Goal: Transaction & Acquisition: Book appointment/travel/reservation

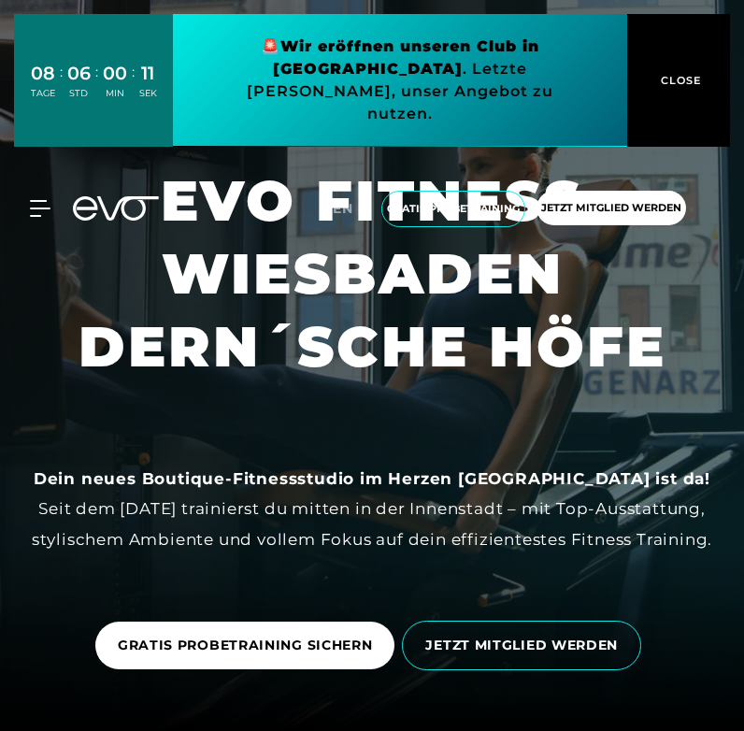
scroll to position [4, 0]
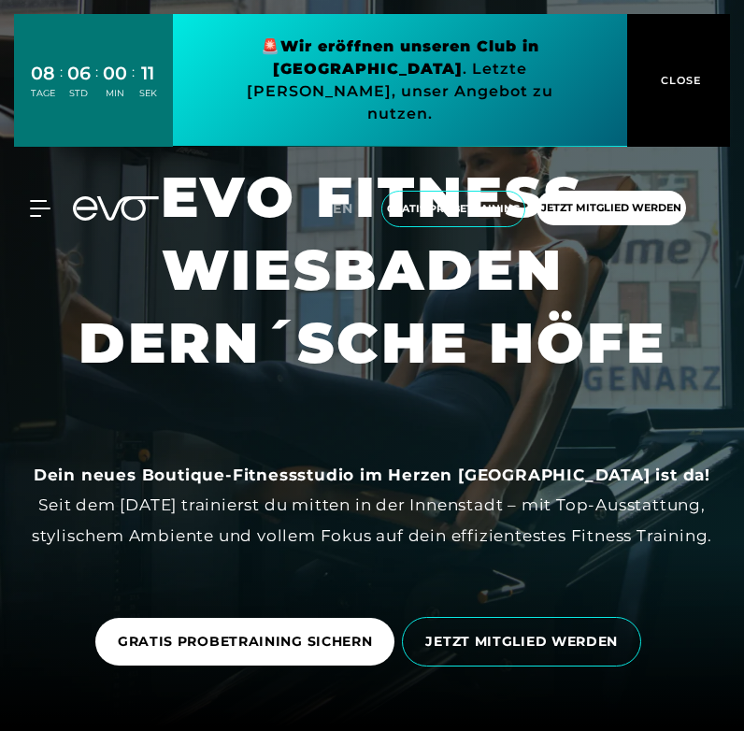
click at [39, 176] on div "MyEVO Login Über EVO Mitgliedschaften Probetraining TAGESPASS EVO Studios [GEOG…" at bounding box center [372, 209] width 736 height 66
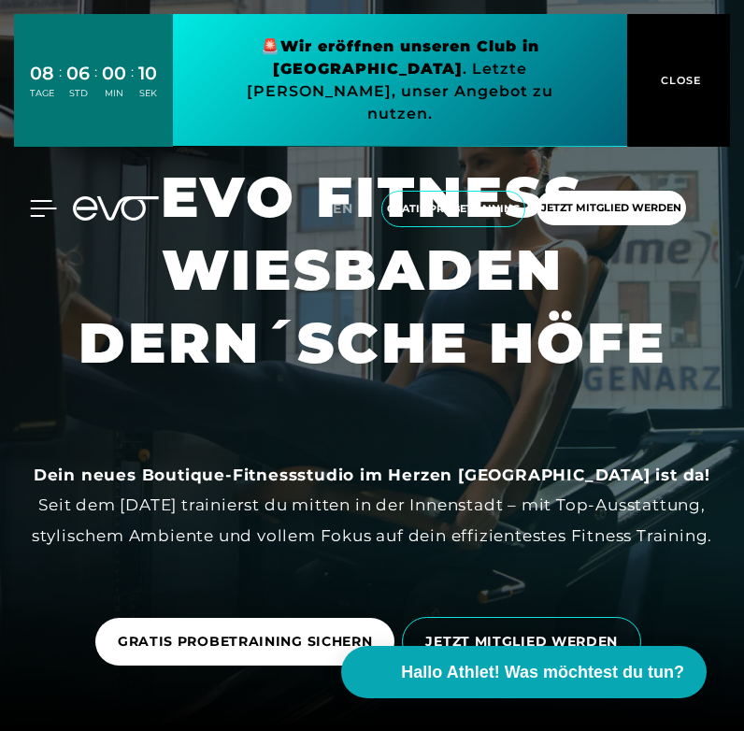
click at [41, 201] on icon at bounding box center [44, 208] width 26 height 15
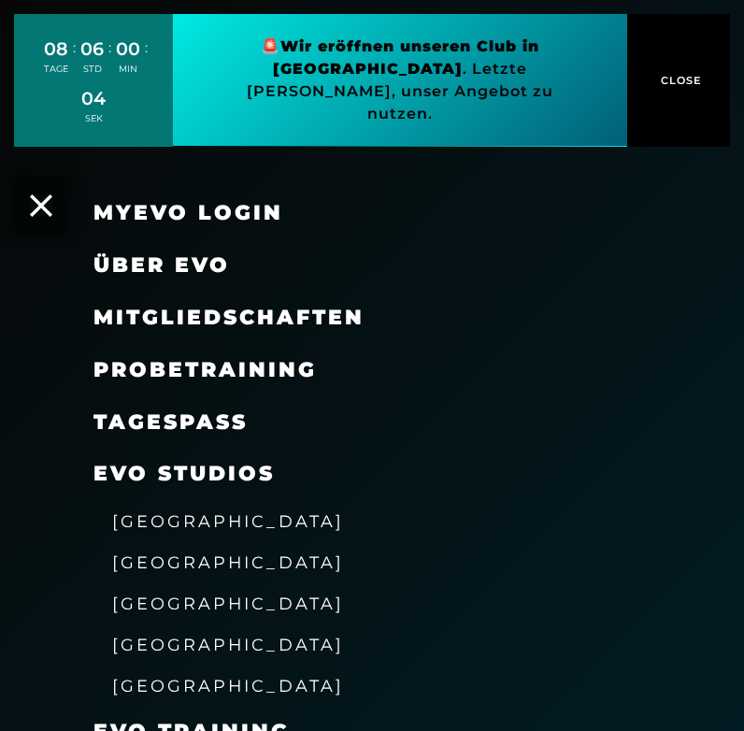
click at [189, 676] on span "[GEOGRAPHIC_DATA]" at bounding box center [228, 686] width 232 height 20
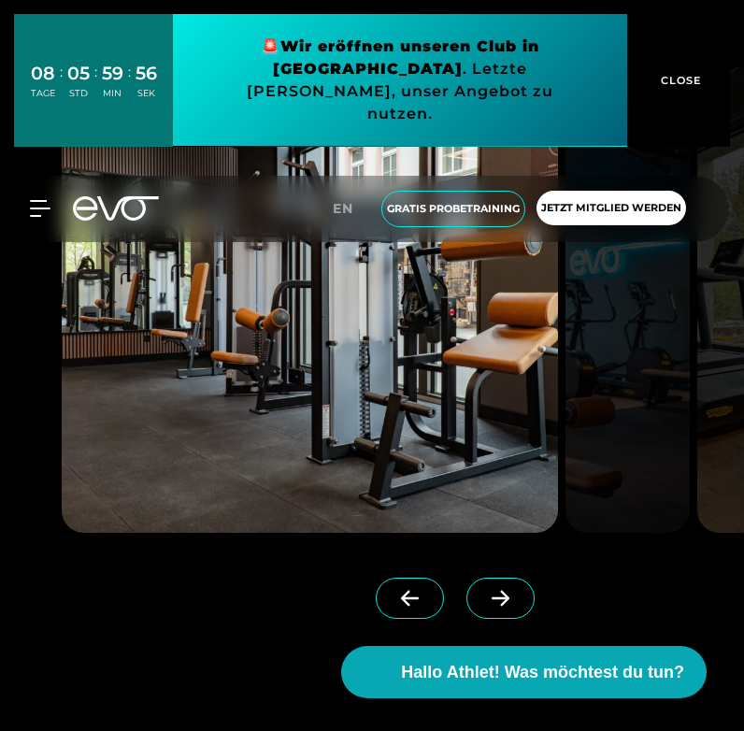
scroll to position [2123, 0]
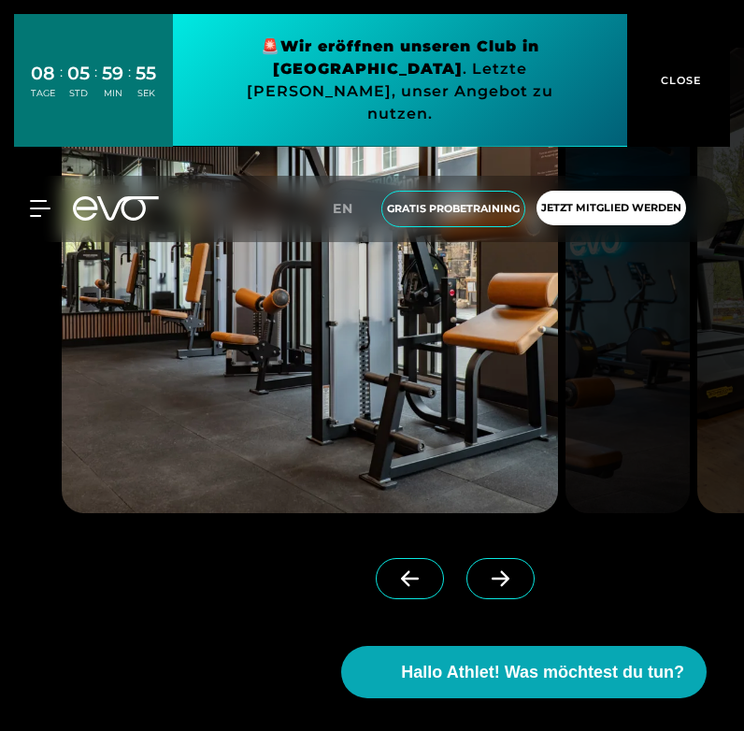
click at [499, 564] on span at bounding box center [500, 578] width 68 height 41
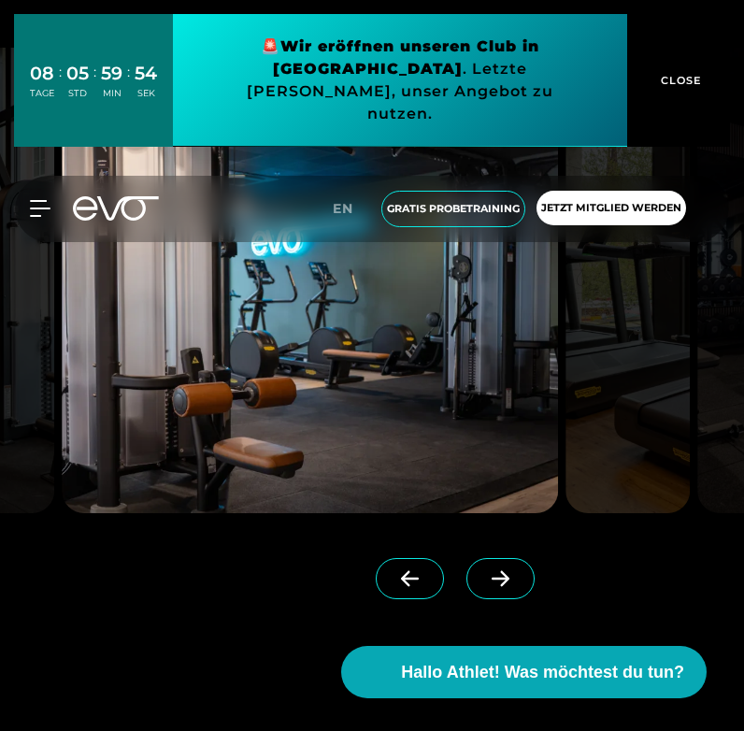
click at [499, 564] on span at bounding box center [500, 578] width 68 height 41
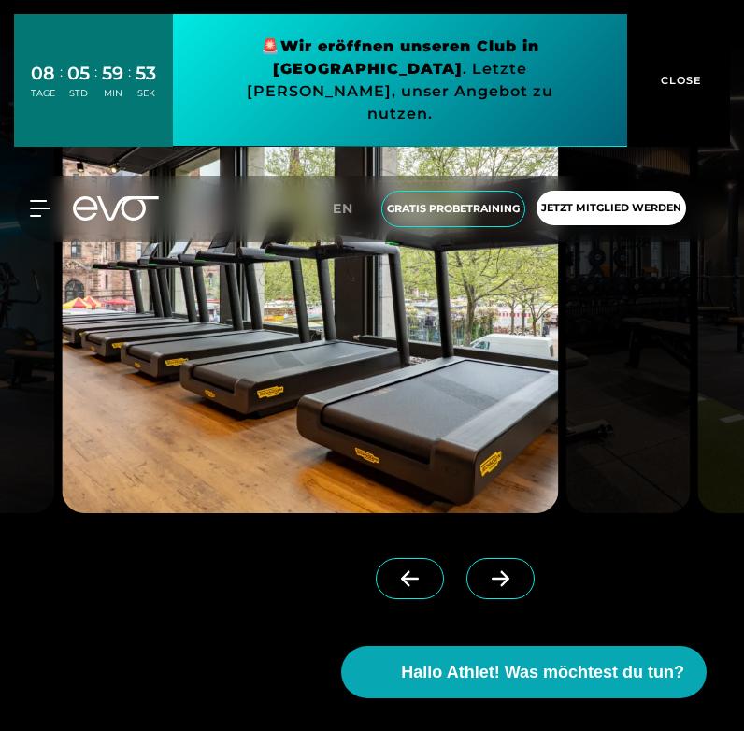
click at [499, 564] on span at bounding box center [500, 578] width 68 height 41
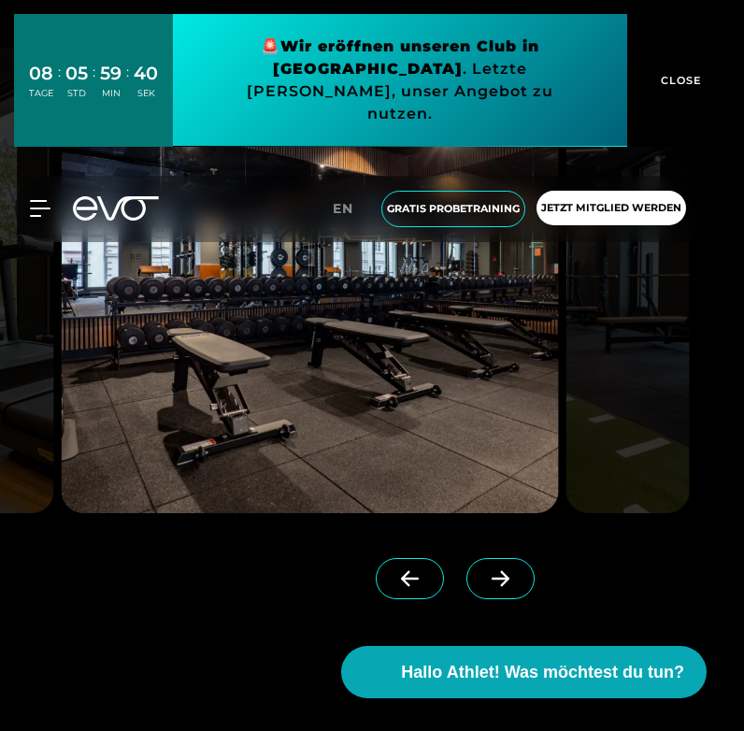
click at [502, 572] on icon at bounding box center [500, 578] width 33 height 17
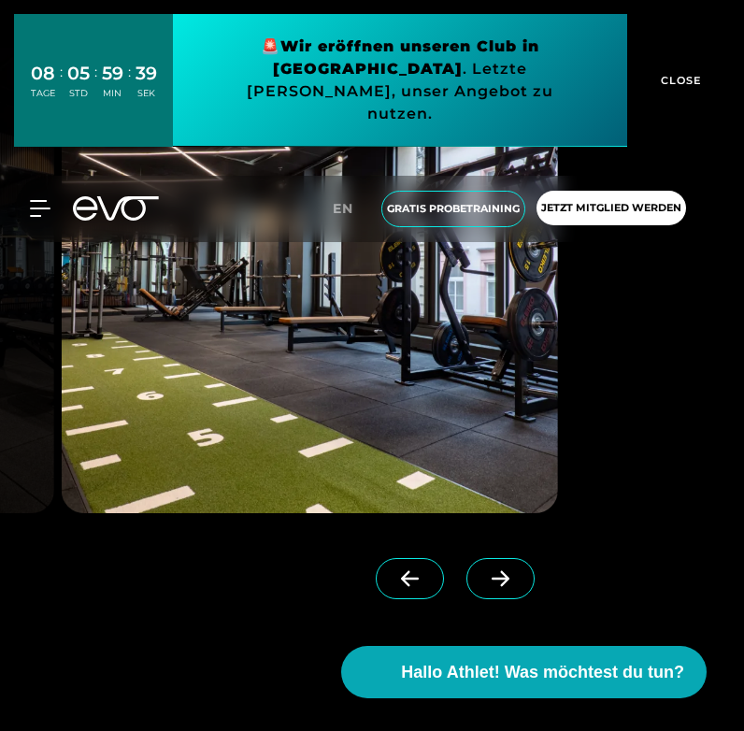
click at [502, 572] on icon at bounding box center [500, 578] width 33 height 17
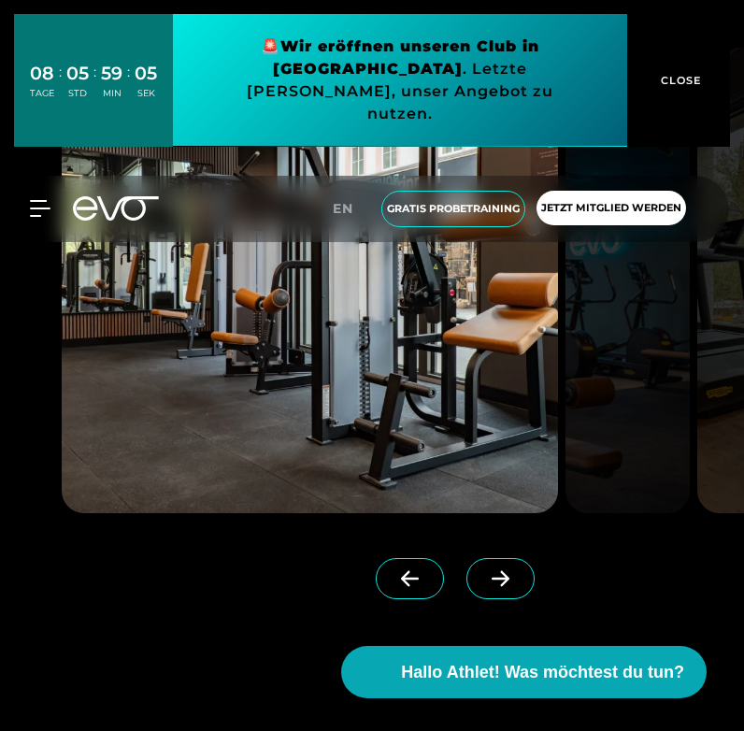
click at [513, 584] on span at bounding box center [500, 578] width 68 height 41
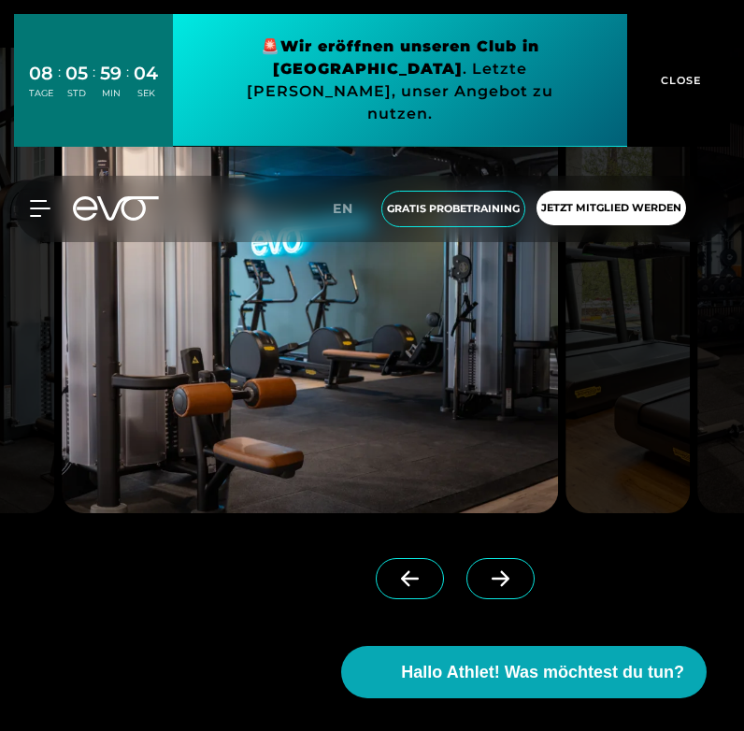
click at [513, 584] on span at bounding box center [500, 578] width 68 height 41
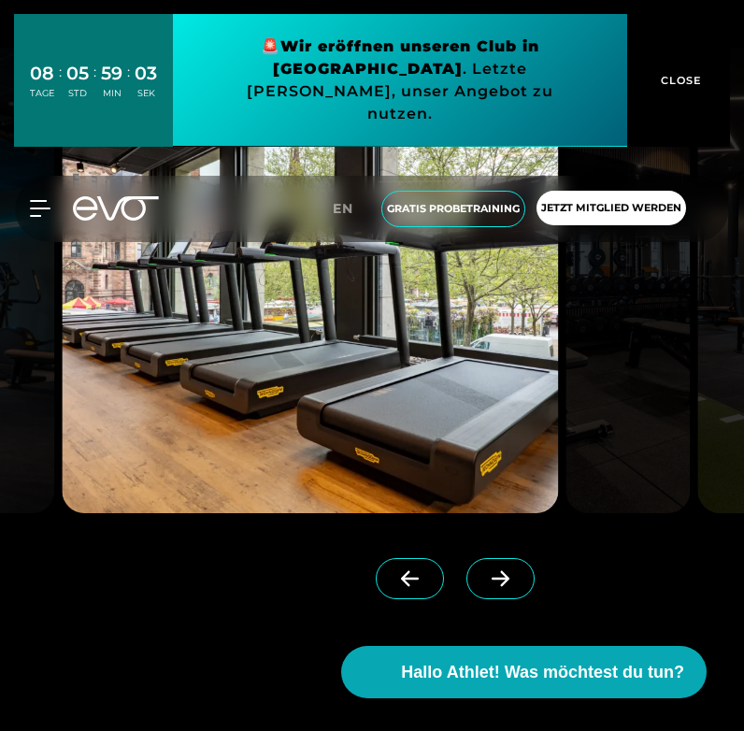
click at [513, 584] on span at bounding box center [500, 578] width 68 height 41
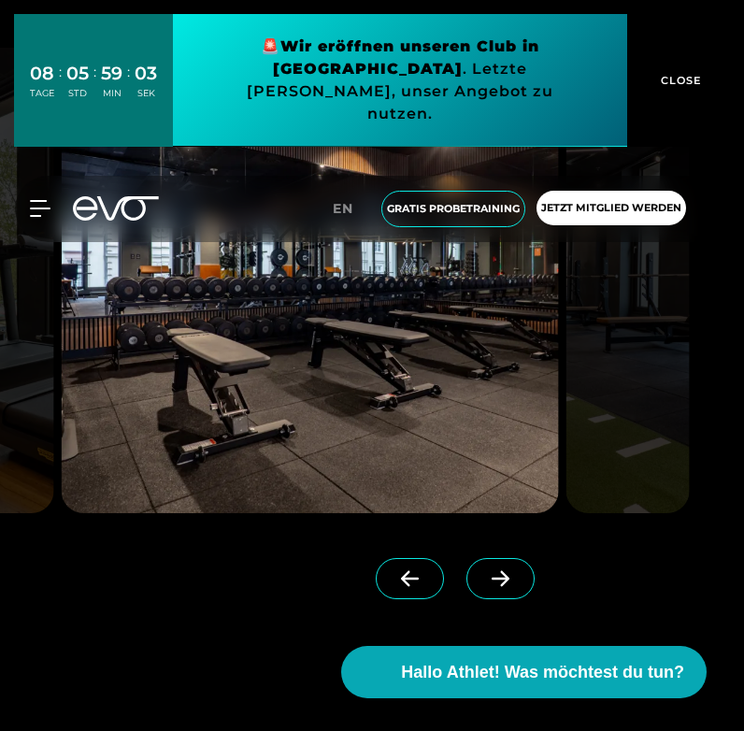
click at [513, 584] on span at bounding box center [500, 578] width 68 height 41
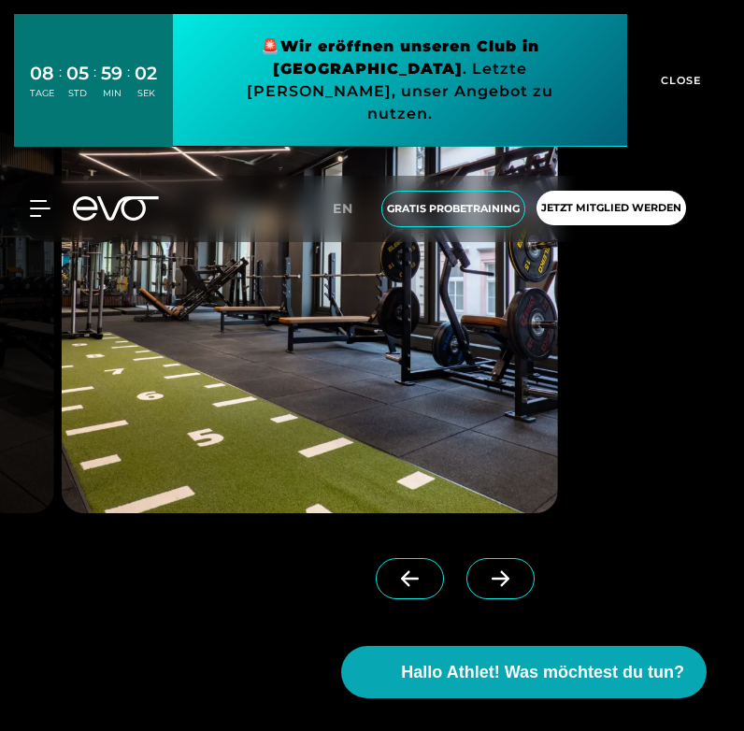
click at [512, 584] on span at bounding box center [500, 578] width 68 height 41
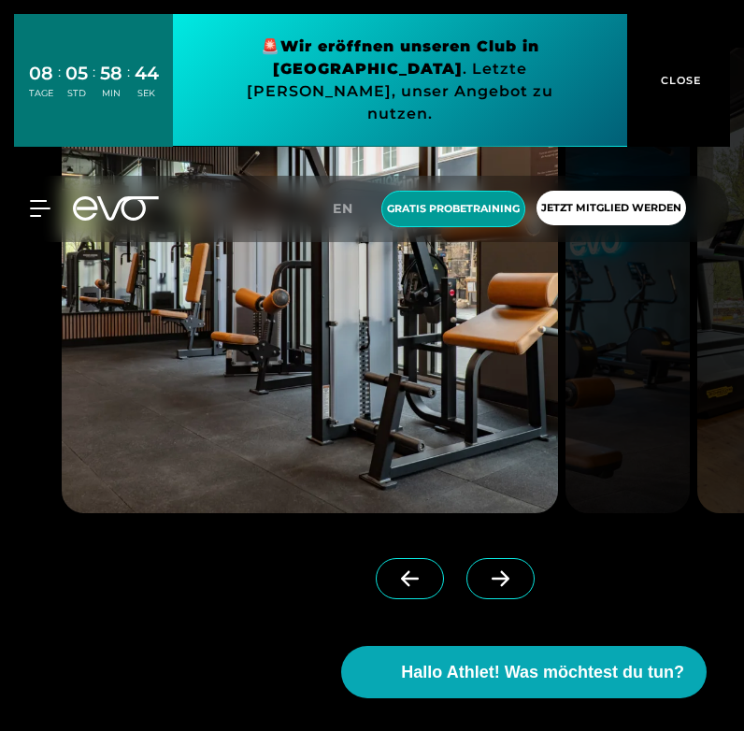
click at [476, 201] on span "Gratis Probetraining" at bounding box center [453, 209] width 133 height 16
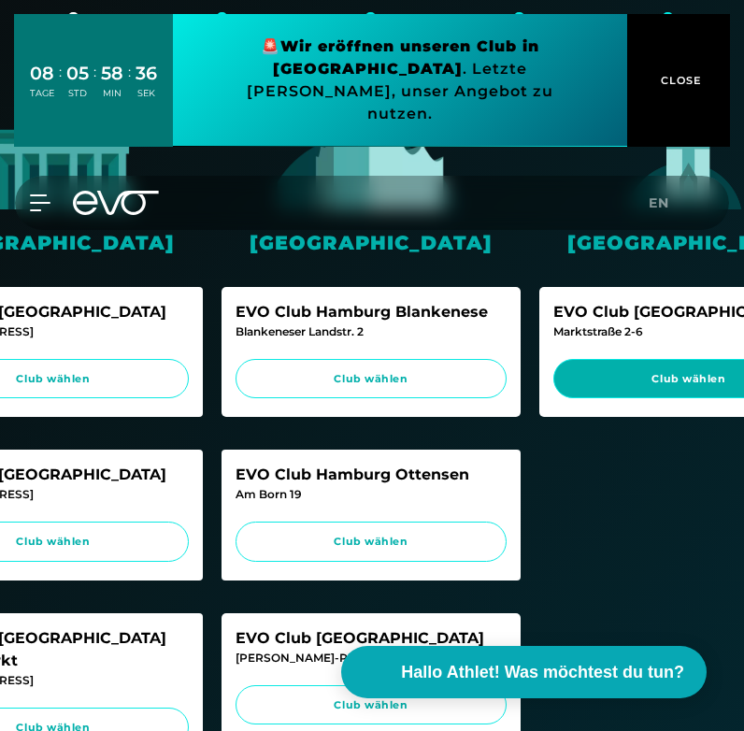
scroll to position [0, 432]
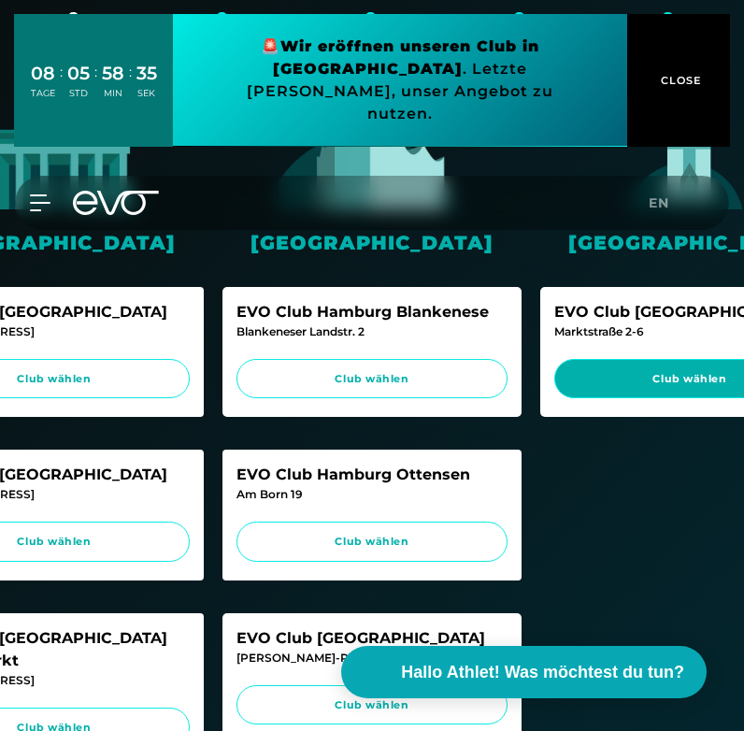
click at [638, 375] on span "Club wählen" at bounding box center [690, 379] width 236 height 16
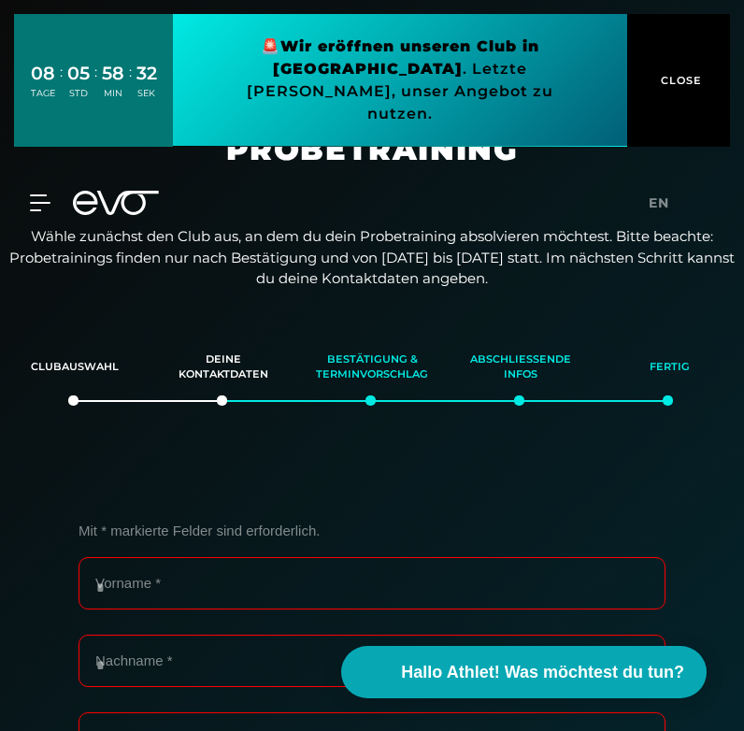
scroll to position [0, 0]
